Goal: Task Accomplishment & Management: Complete application form

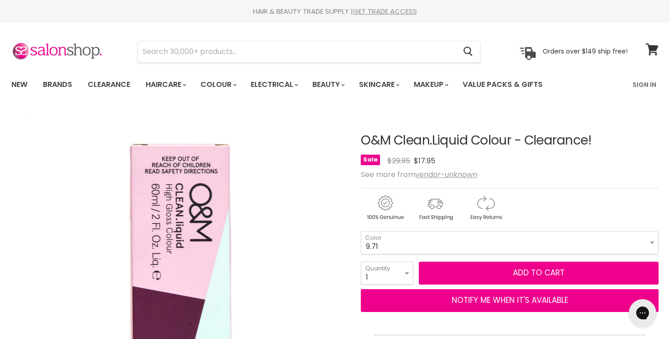
click at [389, 10] on link "GET TRADE ACCESS" at bounding box center [385, 11] width 64 height 10
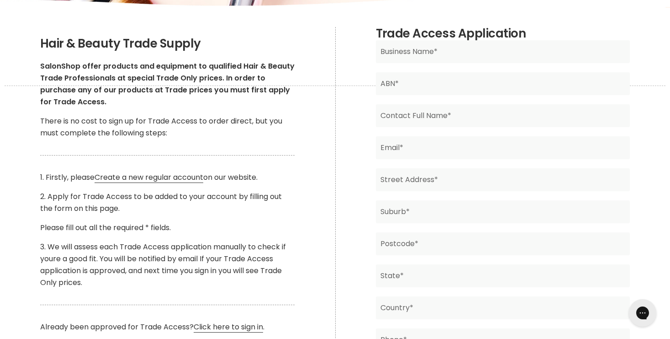
scroll to position [148, 0]
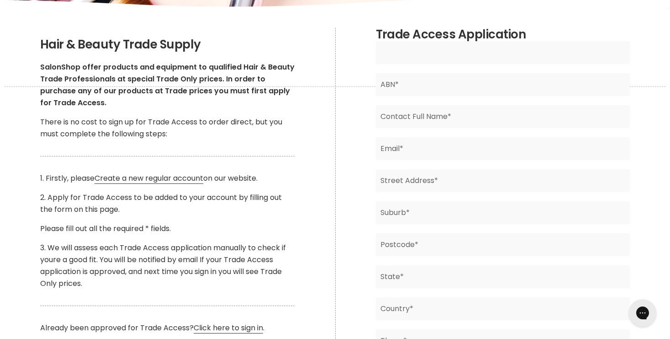
click at [434, 51] on input "Main content" at bounding box center [503, 52] width 254 height 23
type input "Studio Beaute"
click at [424, 82] on input "Main content" at bounding box center [503, 84] width 254 height 23
drag, startPoint x: 435, startPoint y: 83, endPoint x: 380, endPoint y: 83, distance: 55.3
click at [379, 83] on input "80896566726" at bounding box center [503, 84] width 254 height 23
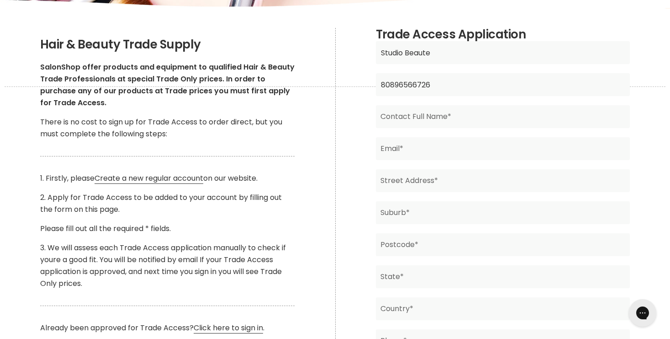
type input "80896566726"
click at [407, 117] on input "Main content" at bounding box center [503, 116] width 254 height 23
type input "Tara Alishah"
click at [396, 153] on input "Main content" at bounding box center [503, 148] width 254 height 23
type input "t"
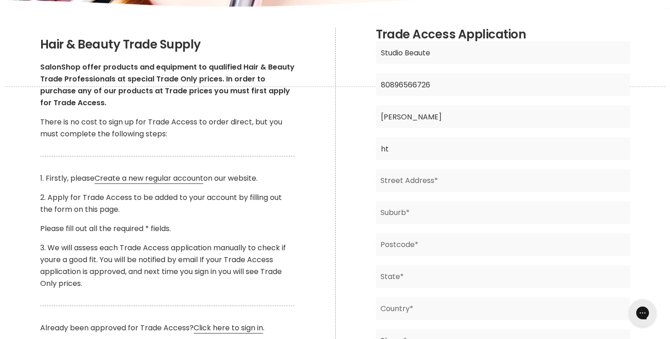
type input "h"
type input "tara.alishah@outlook.com"
click at [384, 182] on input "Main content" at bounding box center [503, 180] width 254 height 23
type input "8 Arizona Street"
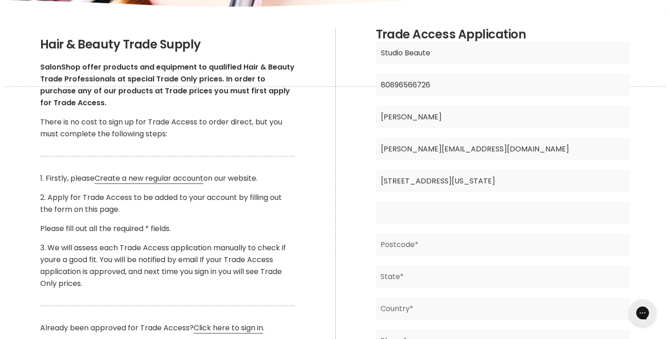
click at [395, 209] on input "Main content" at bounding box center [503, 212] width 254 height 23
type input "Oxenford"
click at [395, 239] on input "Main content" at bounding box center [503, 244] width 254 height 23
type input "4210"
click at [405, 272] on input "Main content" at bounding box center [503, 276] width 254 height 23
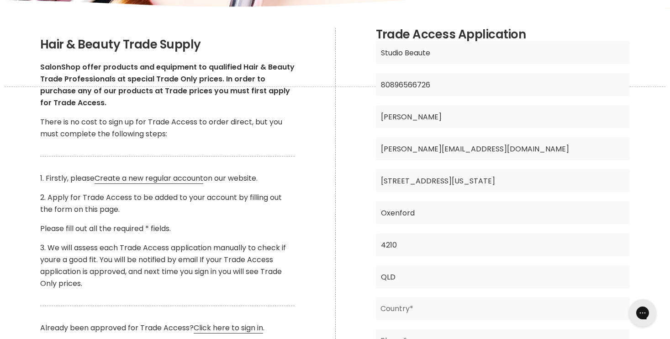
scroll to position [223, 0]
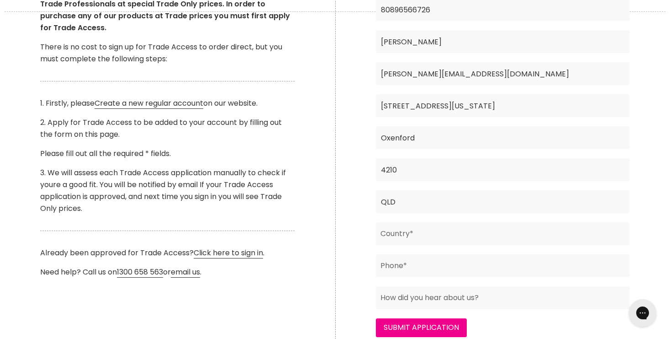
type input "QLD"
click at [406, 236] on input "Main content" at bounding box center [503, 233] width 254 height 23
type input "Australia"
click at [411, 262] on input "Main content" at bounding box center [503, 265] width 254 height 23
type input "0422812017"
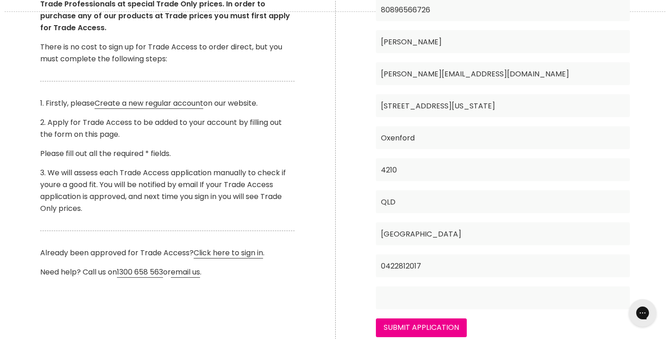
click at [420, 297] on input "Main content" at bounding box center [503, 297] width 254 height 23
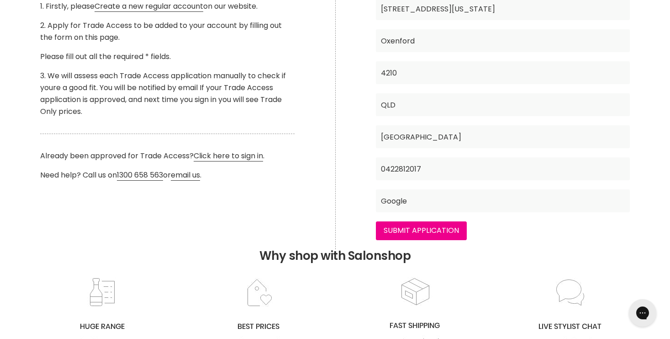
scroll to position [366, 0]
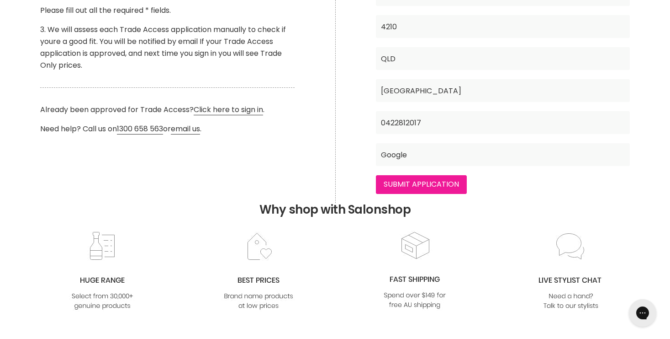
type input "Google"
click at [413, 188] on input "Submit Application" at bounding box center [421, 184] width 91 height 18
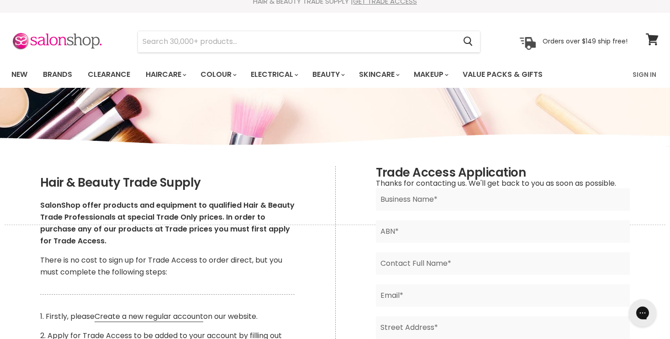
scroll to position [10, 0]
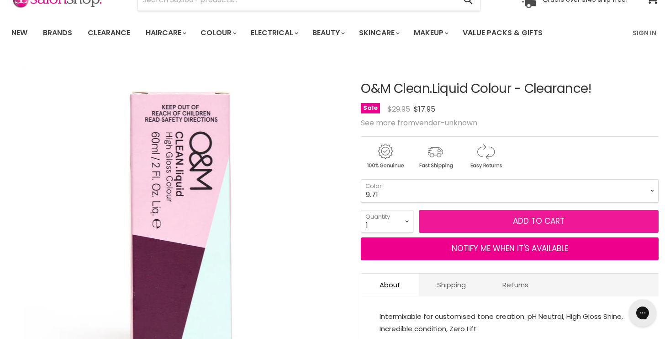
click at [524, 221] on span "Add to cart" at bounding box center [539, 220] width 52 height 11
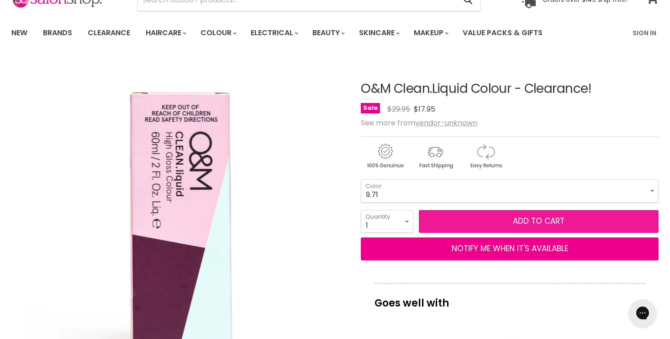
click at [527, 216] on span "Add to cart" at bounding box center [539, 220] width 52 height 11
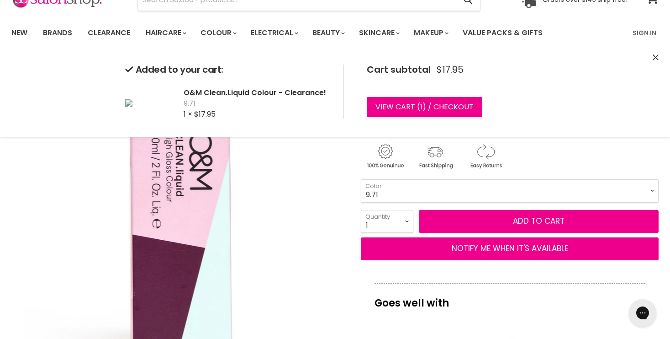
click at [493, 193] on select "5.5 5.65 8.11 9.71 9.6" at bounding box center [510, 190] width 298 height 23
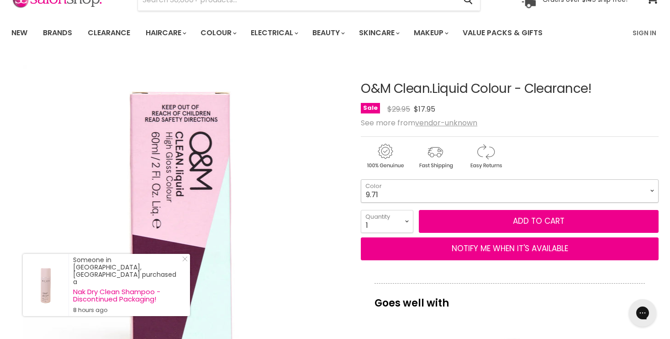
click at [438, 197] on select "5.5 5.65 8.11 9.71 9.6" at bounding box center [510, 190] width 298 height 23
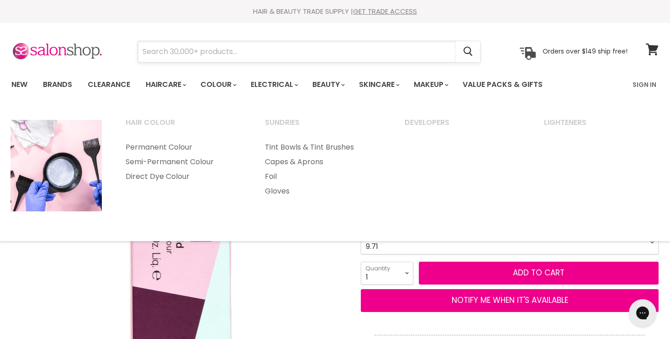
click at [215, 47] on input "Search" at bounding box center [297, 51] width 318 height 21
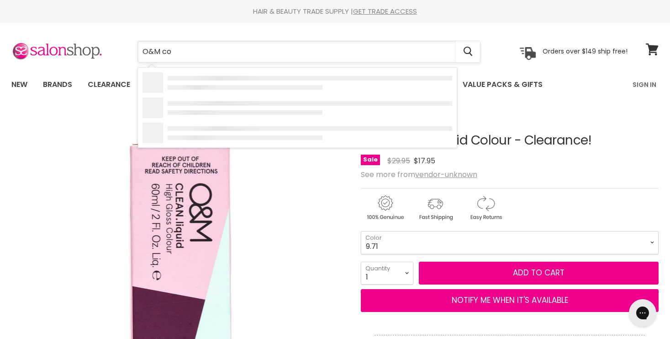
type input "O&M cor"
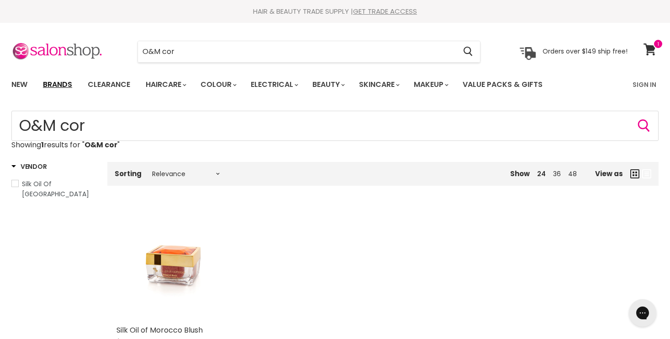
click at [65, 88] on link "Brands" at bounding box center [57, 84] width 43 height 19
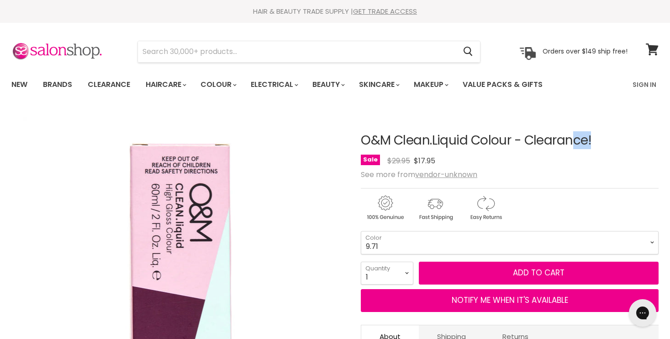
drag, startPoint x: 0, startPoint y: 0, endPoint x: 364, endPoint y: 139, distance: 389.8
click at [364, 139] on h1 "O&M Clean.Liquid Colour - Clearance!" at bounding box center [510, 140] width 298 height 14
copy h1 "O&M"
click at [328, 47] on input "Search" at bounding box center [297, 51] width 318 height 21
paste input "O&M"
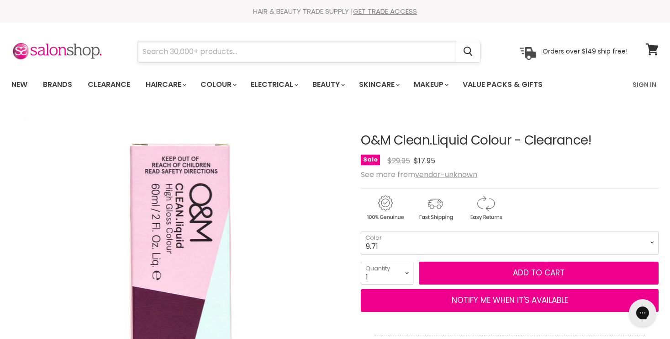
type input "O&M"
